Goal: Information Seeking & Learning: Learn about a topic

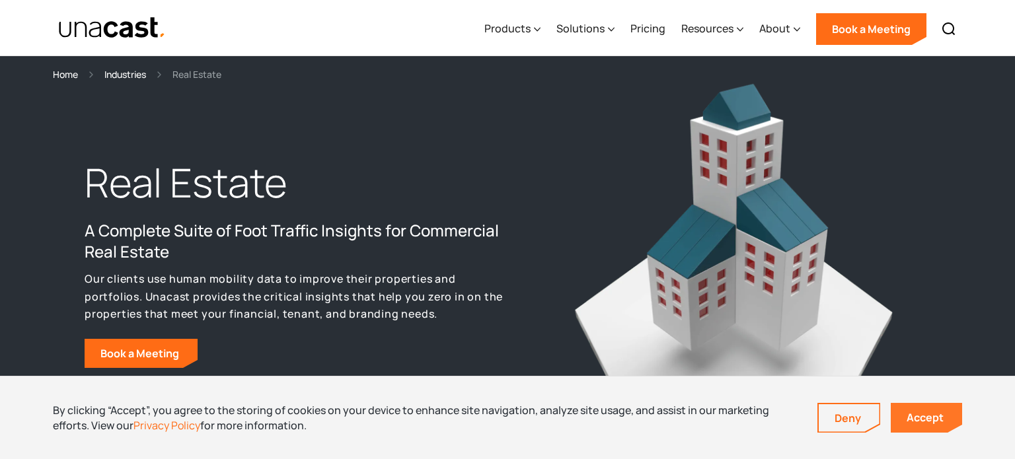
click at [960, 413] on link "Accept" at bounding box center [926, 418] width 71 height 30
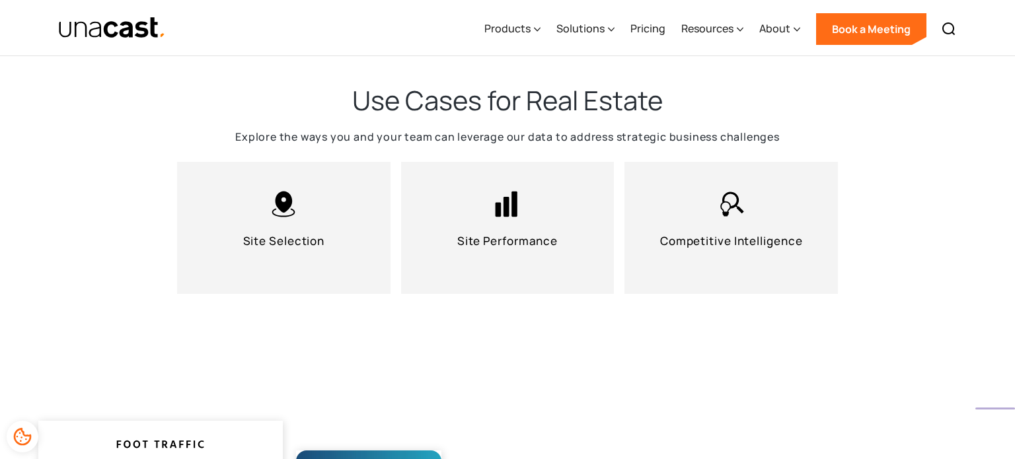
scroll to position [1137, 0]
drag, startPoint x: 361, startPoint y: 94, endPoint x: 421, endPoint y: 104, distance: 61.1
click at [421, 104] on h2 "Use Cases for Real Estate" at bounding box center [507, 100] width 311 height 34
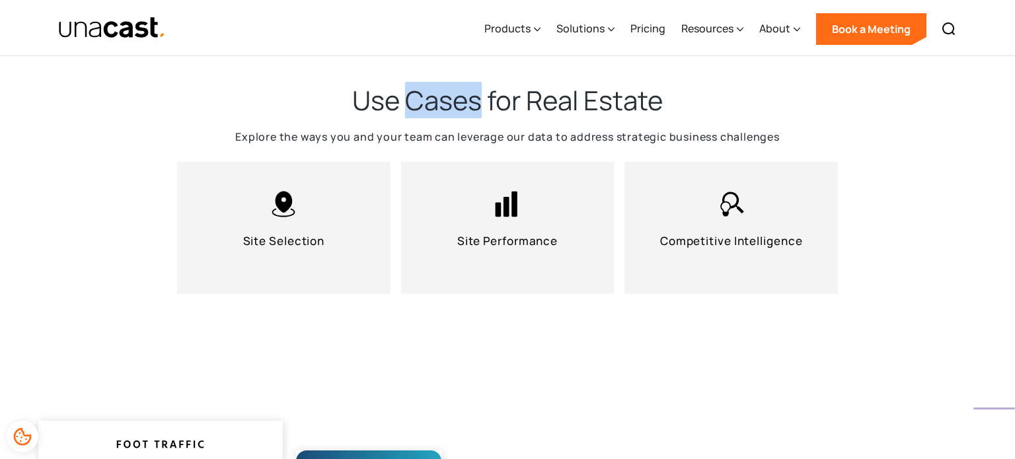
click at [421, 104] on h2 "Use Cases for Real Estate" at bounding box center [507, 100] width 311 height 34
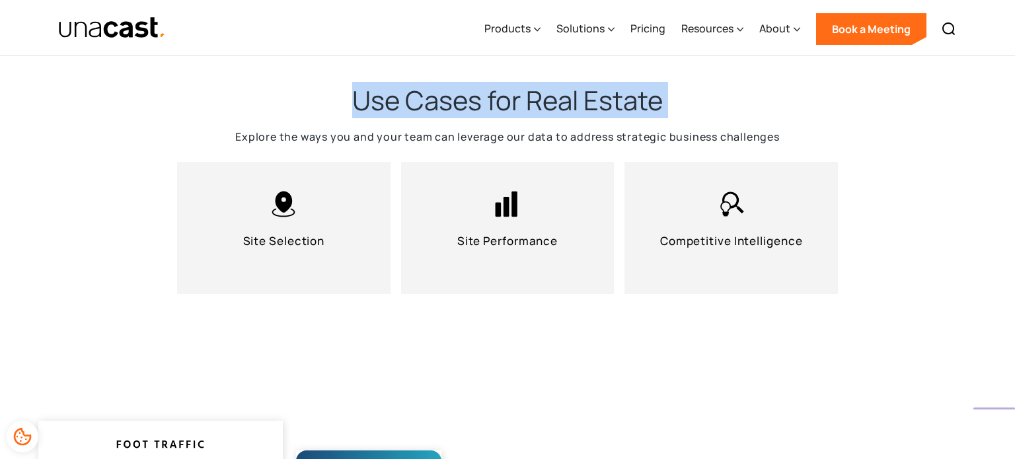
click at [355, 95] on h2 "Use Cases for Real Estate" at bounding box center [507, 100] width 311 height 34
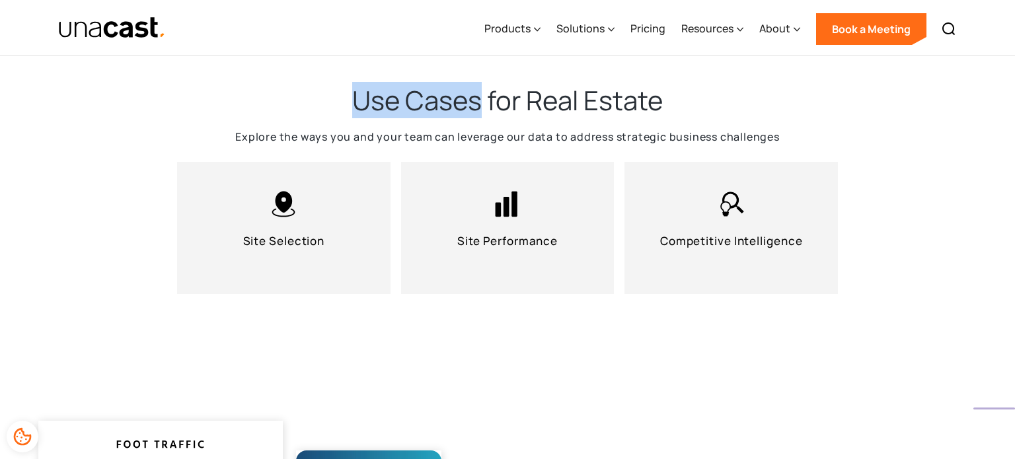
drag, startPoint x: 355, startPoint y: 95, endPoint x: 418, endPoint y: 105, distance: 64.3
click at [418, 105] on h2 "Use Cases for Real Estate" at bounding box center [507, 100] width 311 height 34
click at [863, 246] on div "Use Cases for Real Estate Explore the ways you and your team can leverage our d…" at bounding box center [507, 199] width 1015 height 338
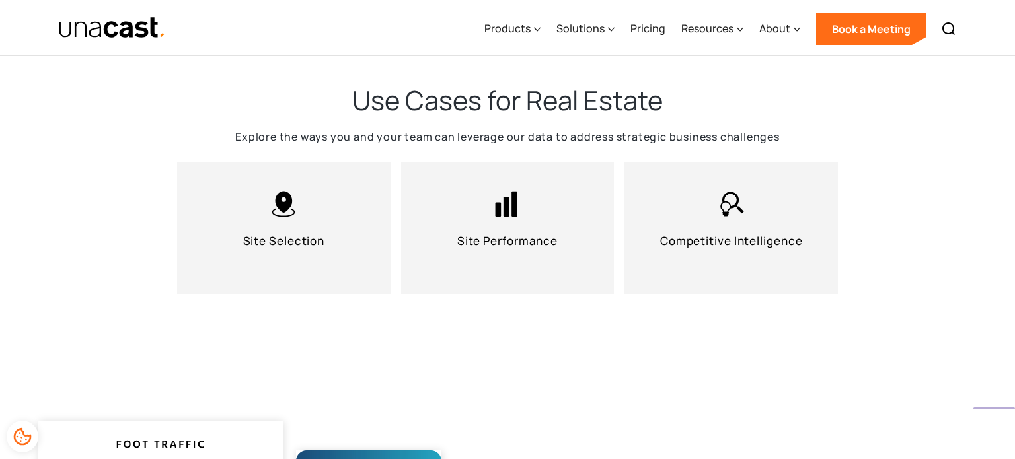
click at [863, 246] on div "Use Cases for Real Estate Explore the ways you and your team can leverage our d…" at bounding box center [507, 199] width 1015 height 338
copy p "Competitive Intelligence"
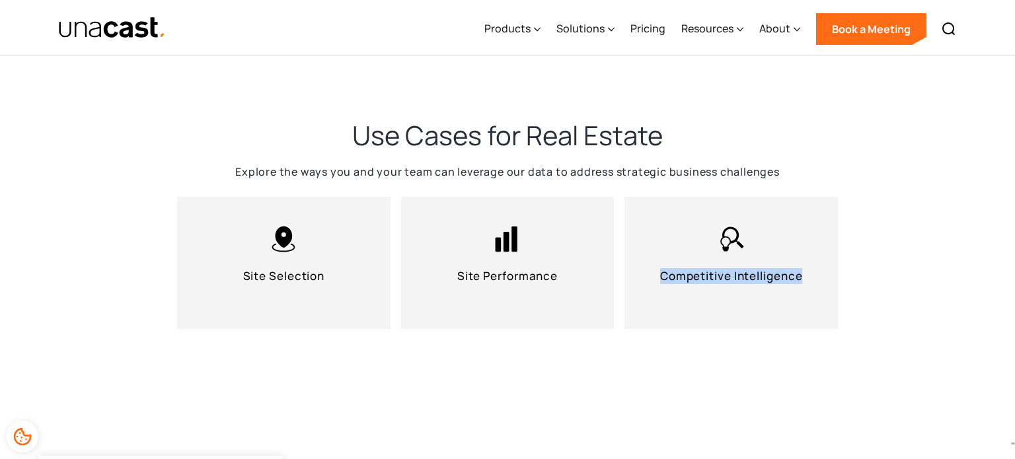
scroll to position [1100, 0]
